Goal: Task Accomplishment & Management: Complete application form

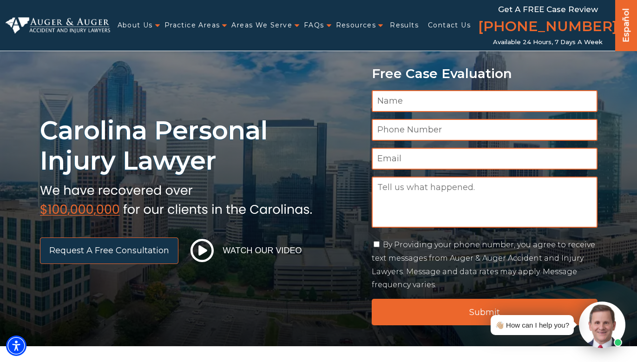
click at [109, 250] on span "Request a Free Consultation" at bounding box center [109, 250] width 120 height 8
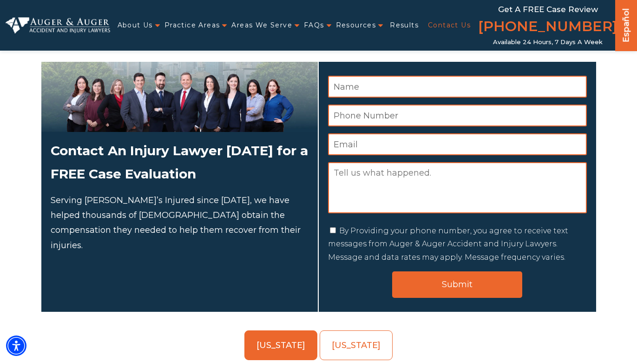
scroll to position [57, 0]
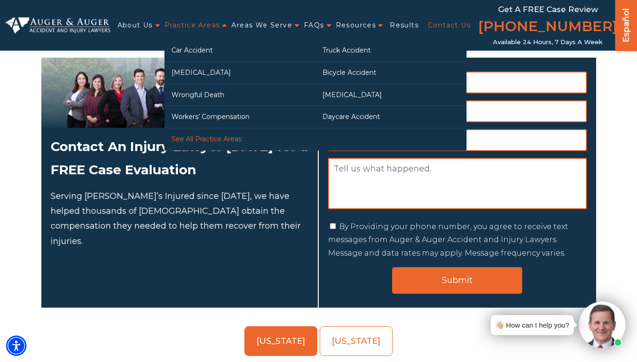
click at [207, 136] on link "See All Practice Areas" at bounding box center [240, 139] width 151 height 22
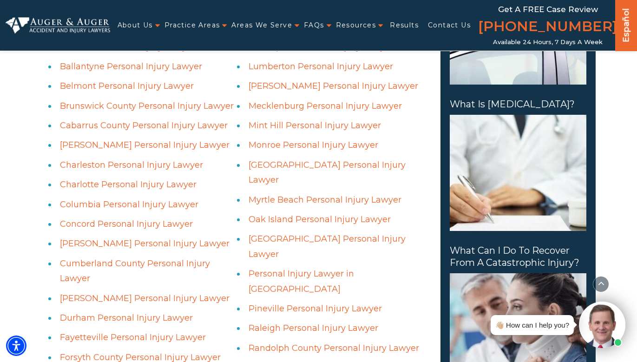
scroll to position [594, 0]
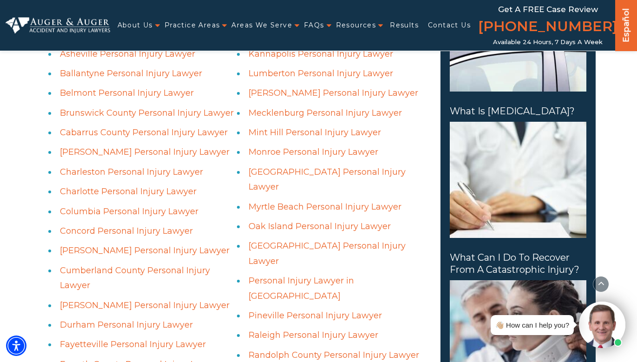
click at [158, 186] on link "Charlotte Personal Injury Lawyer" at bounding box center [128, 191] width 137 height 10
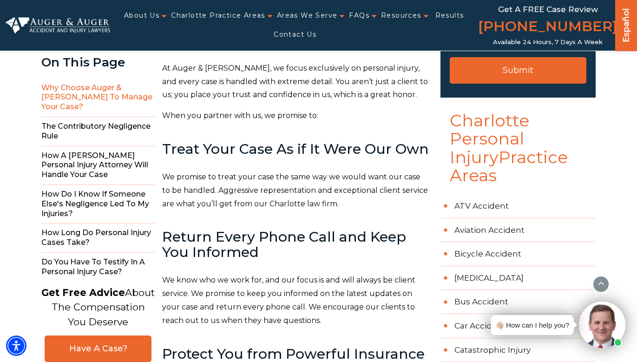
scroll to position [312, 0]
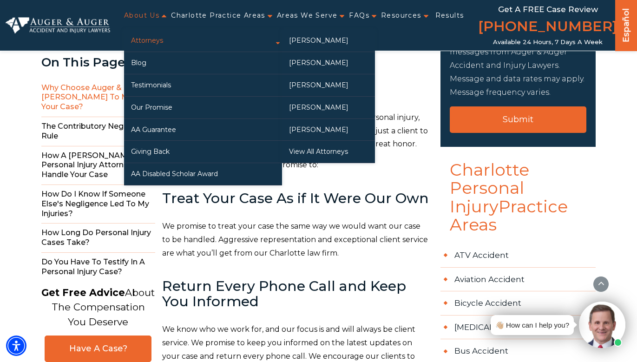
click at [176, 39] on link "Attorneys" at bounding box center [203, 41] width 158 height 22
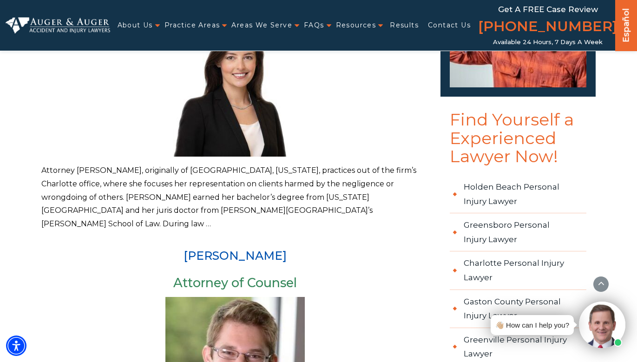
scroll to position [953, 0]
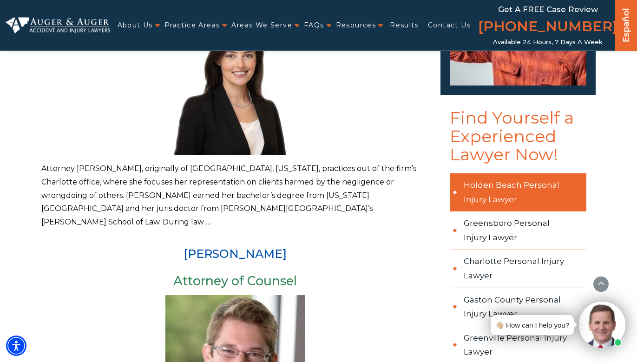
click at [502, 173] on link "Holden Beach Personal Injury Lawyer" at bounding box center [518, 192] width 137 height 38
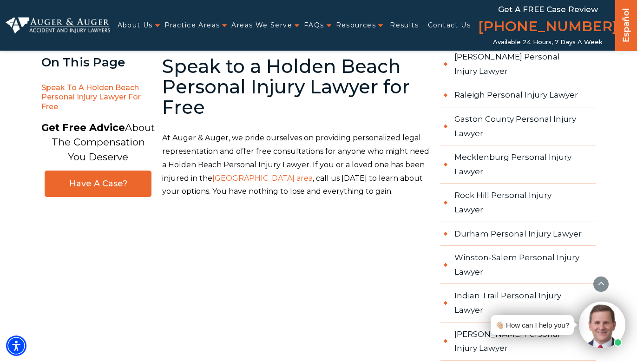
scroll to position [810, 0]
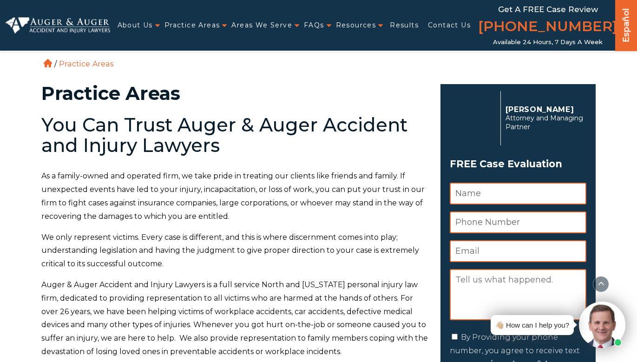
scroll to position [594, 0]
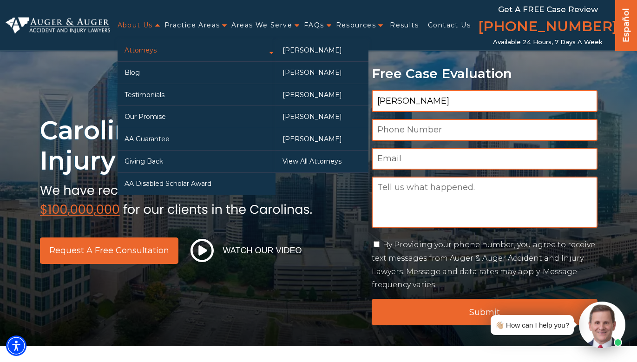
type input "Andrew Sherfey"
click at [147, 50] on link "Attorneys" at bounding box center [197, 51] width 158 height 22
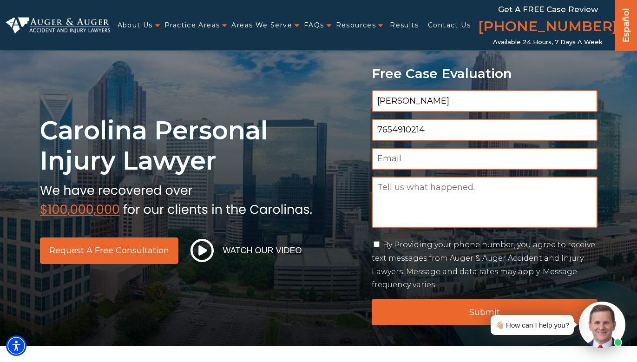
type input "7654910214"
type input "asherfey98@gmail.com"
click at [385, 184] on textarea "Message" at bounding box center [485, 202] width 226 height 51
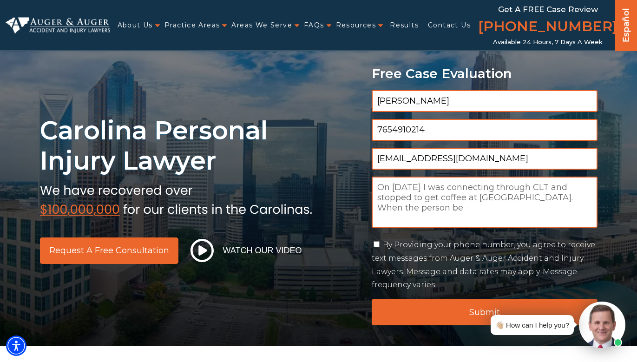
click at [563, 186] on textarea "On August 1st I was connecting through CLT and stopped to get coffee at Dunkin'…" at bounding box center [485, 202] width 226 height 51
click at [416, 207] on textarea "On August 1st I was connecting through CLT and stopped to get coffee at Dunkin'…" at bounding box center [485, 202] width 226 height 51
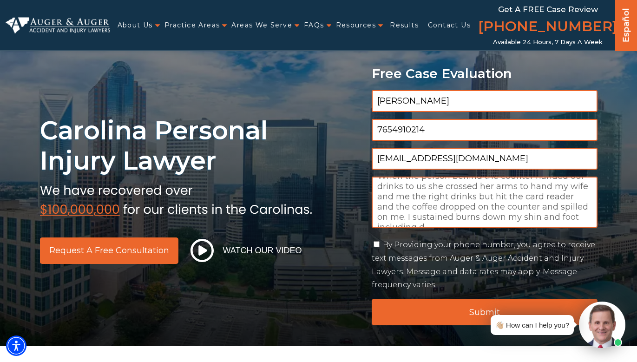
scroll to position [37, 0]
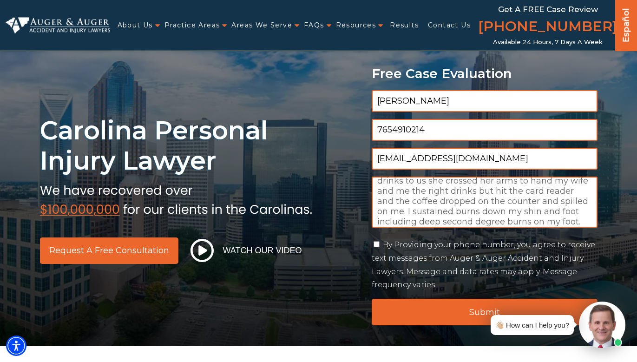
click at [488, 219] on textarea "On August 1st I was connecting through CLT and stopped to get coffee at Dunkin'…" at bounding box center [485, 202] width 226 height 51
click at [538, 221] on textarea "On August 1st I was connecting through CLT and stopped to get coffee at Dunkin'…" at bounding box center [485, 202] width 226 height 51
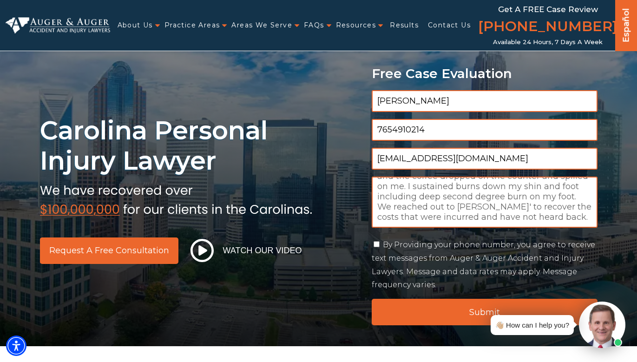
scroll to position [62, 0]
type textarea "On August 1st I was connecting through CLT and stopped to get coffee at Dunkin'…"
click at [374, 245] on input "By Providing your phone number, you agree to receive text messages from Auger &…" at bounding box center [377, 244] width 6 height 6
checkbox input "true"
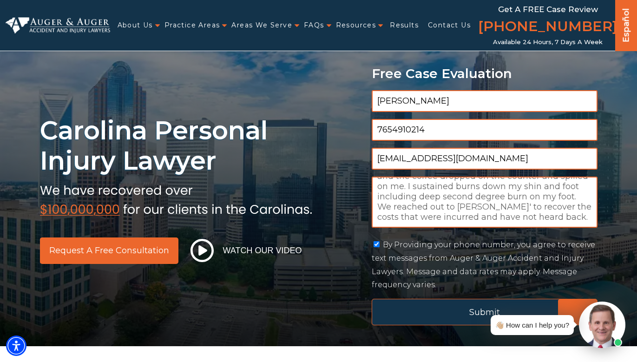
click at [415, 317] on input "Submit" at bounding box center [485, 312] width 226 height 27
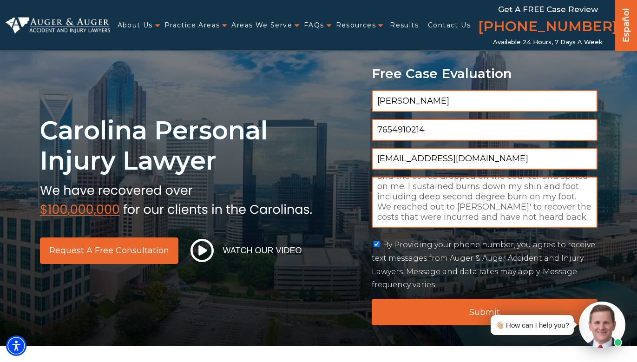
scroll to position [0, 0]
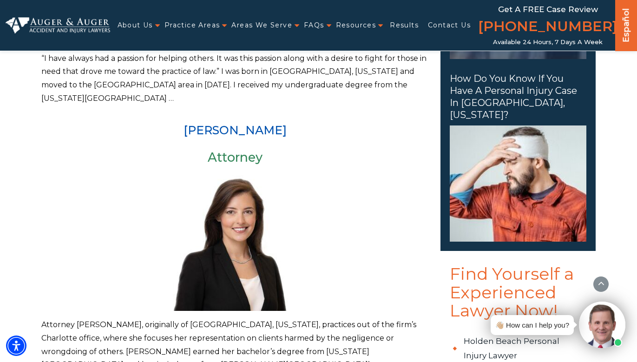
scroll to position [794, 0]
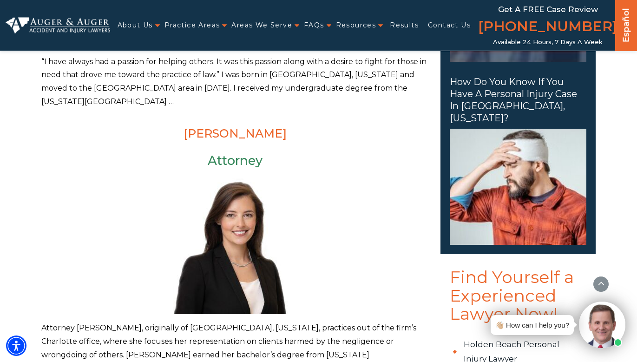
click at [222, 126] on link "[PERSON_NAME]" at bounding box center [235, 133] width 103 height 14
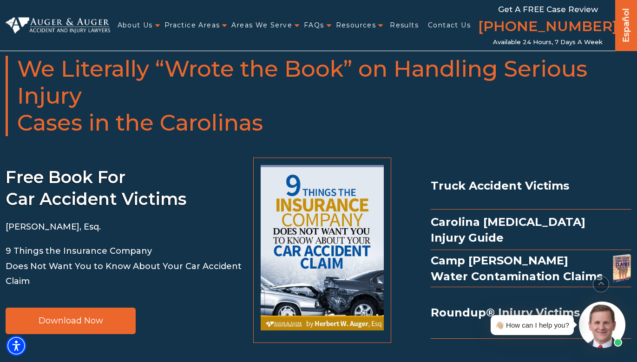
scroll to position [524, 0]
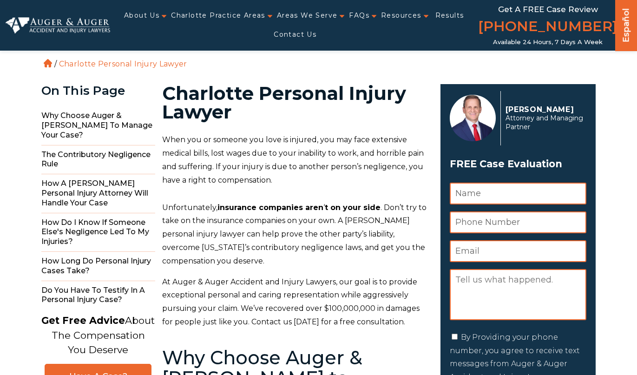
scroll to position [4, 0]
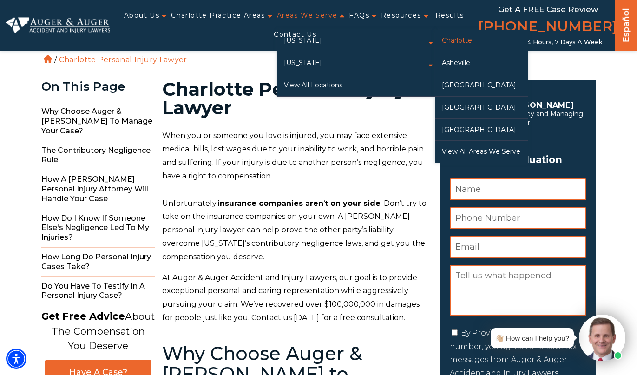
click at [474, 43] on link "Charlotte" at bounding box center [481, 41] width 93 height 22
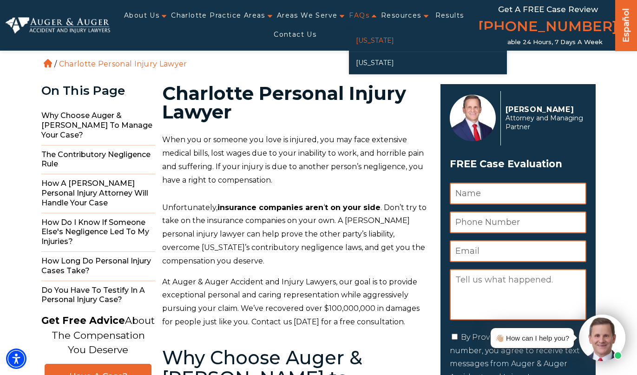
click at [367, 37] on link "[US_STATE]" at bounding box center [428, 41] width 158 height 22
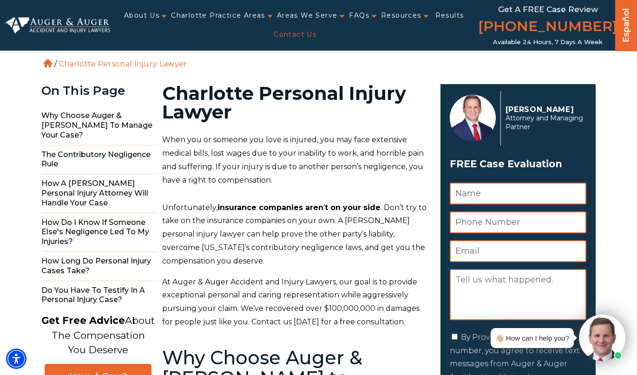
click at [306, 35] on link "Contact Us" at bounding box center [295, 34] width 43 height 19
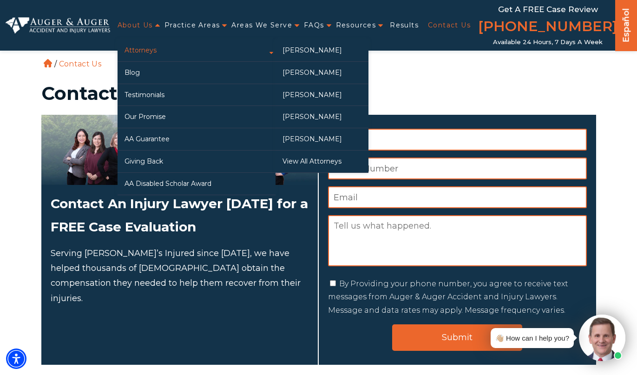
click at [251, 51] on link "Attorneys" at bounding box center [197, 51] width 158 height 22
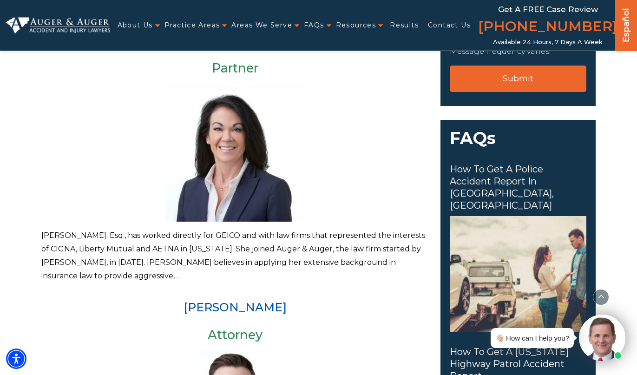
scroll to position [358, 0]
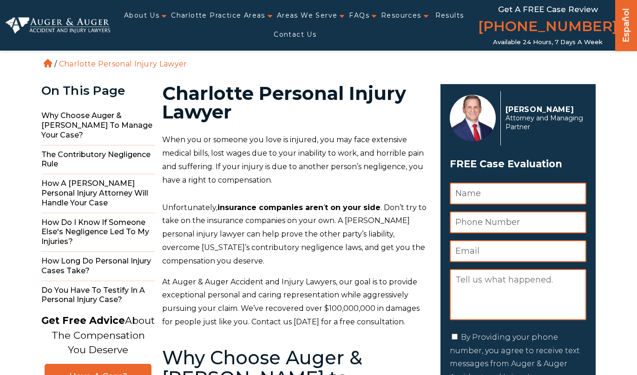
scroll to position [4, 0]
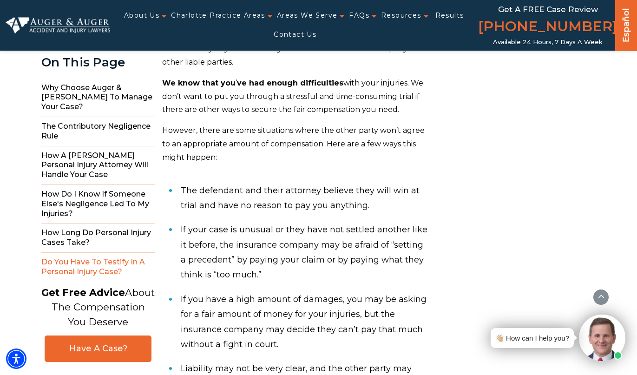
scroll to position [5036, 0]
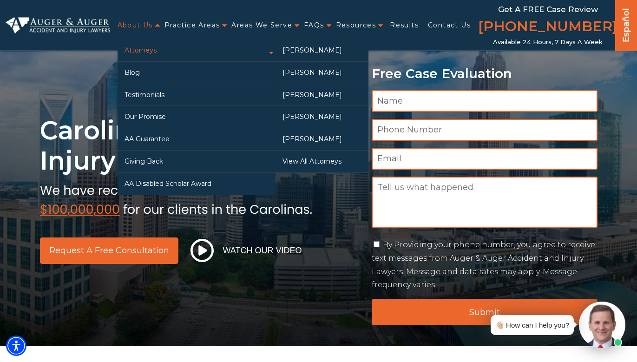
click at [160, 51] on link "Attorneys" at bounding box center [197, 51] width 158 height 22
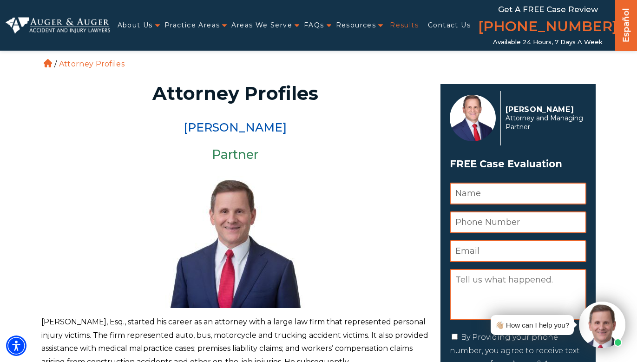
click at [405, 26] on link "Results" at bounding box center [404, 25] width 29 height 19
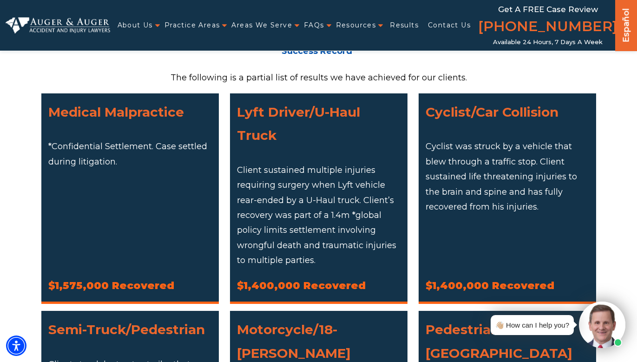
scroll to position [82, 0]
click at [223, 176] on div "Medical Malpractice *Confidential Settlement. Case settled during litigation. $…" at bounding box center [130, 198] width 189 height 211
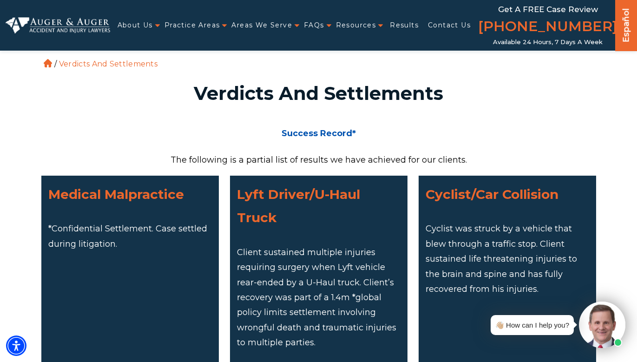
scroll to position [0, 0]
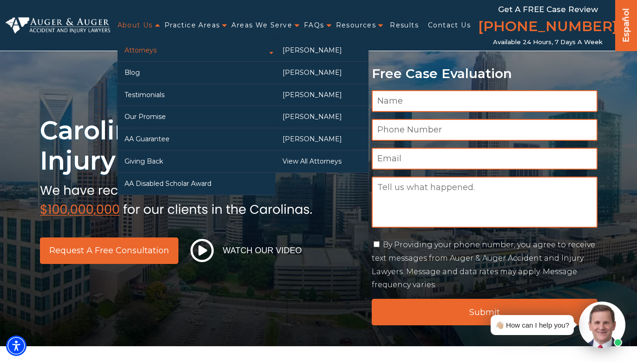
click at [141, 45] on link "Attorneys" at bounding box center [197, 51] width 158 height 22
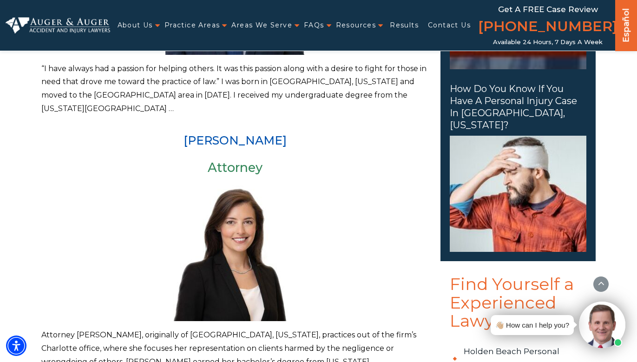
scroll to position [784, 0]
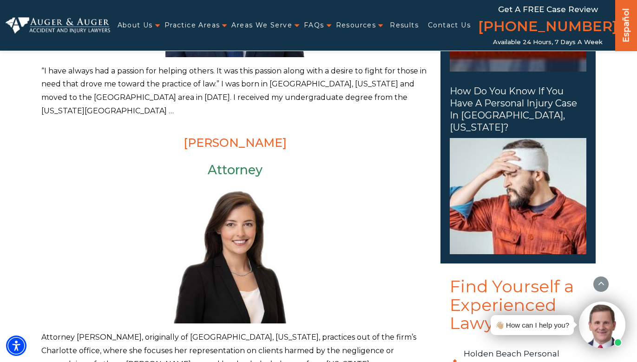
click at [233, 136] on link "[PERSON_NAME]" at bounding box center [235, 143] width 103 height 14
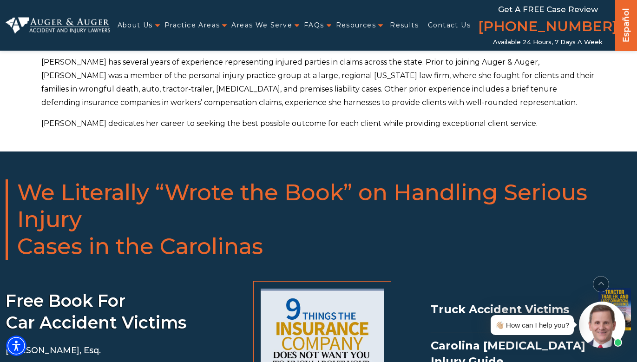
scroll to position [388, 0]
